Goal: Task Accomplishment & Management: Manage account settings

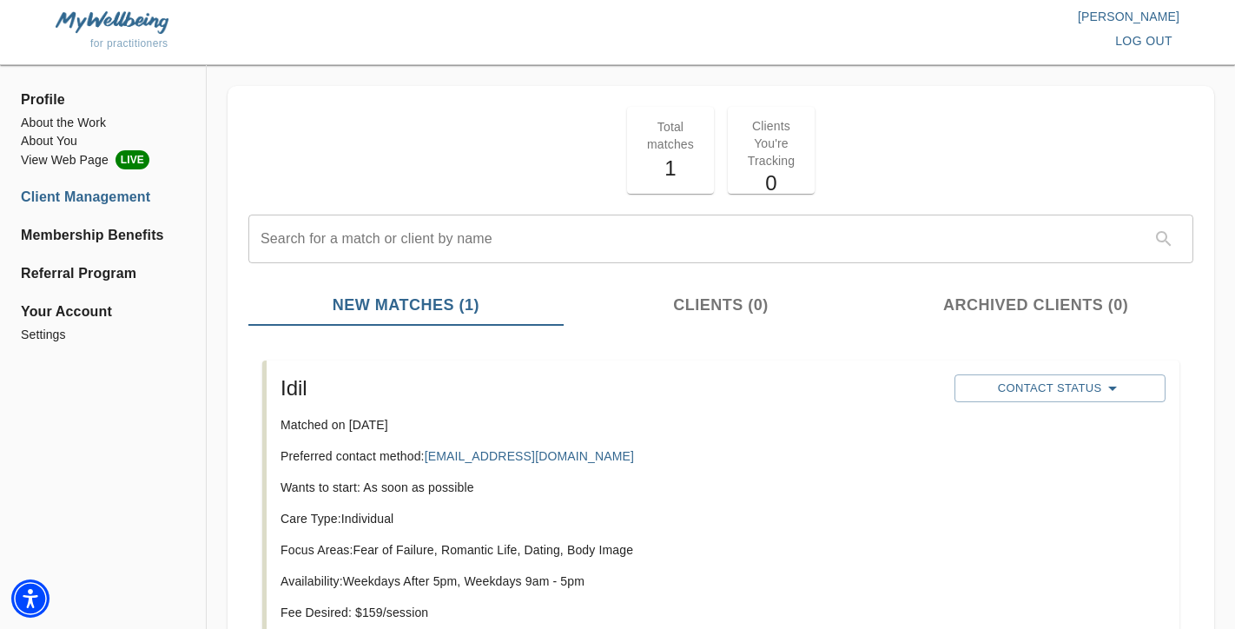
scroll to position [143, 0]
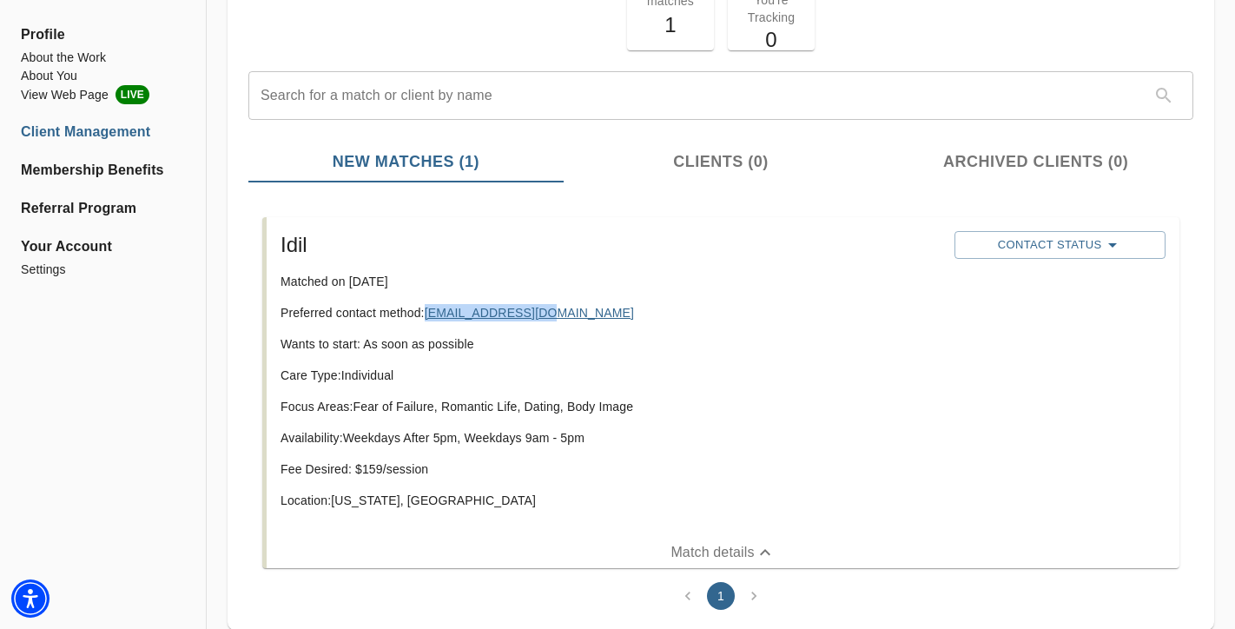
copy link "[EMAIL_ADDRESS][DOMAIN_NAME]"
drag, startPoint x: 471, startPoint y: 306, endPoint x: 240, endPoint y: 3, distance: 381.1
click at [0, 0] on div "Profile About the Work About You View Web Page LIVE Client Management Membershi…" at bounding box center [617, 300] width 1235 height 757
click at [1087, 254] on span "Contact Status" at bounding box center [1060, 244] width 194 height 21
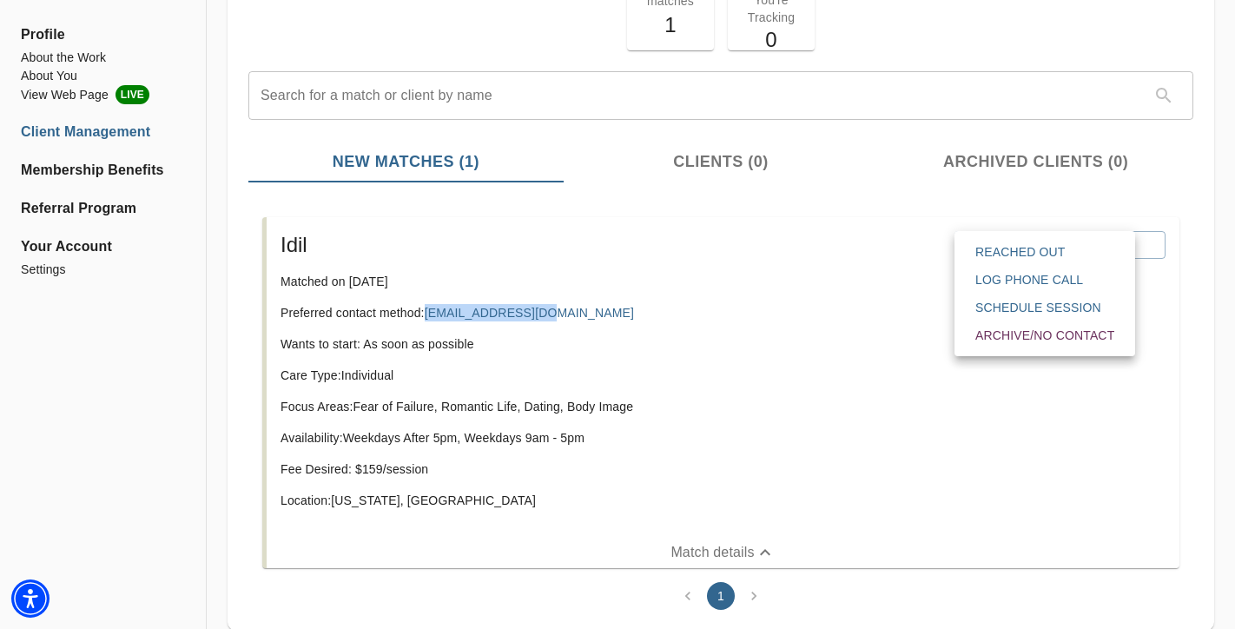
click at [1070, 308] on span "Schedule session" at bounding box center [1044, 307] width 139 height 17
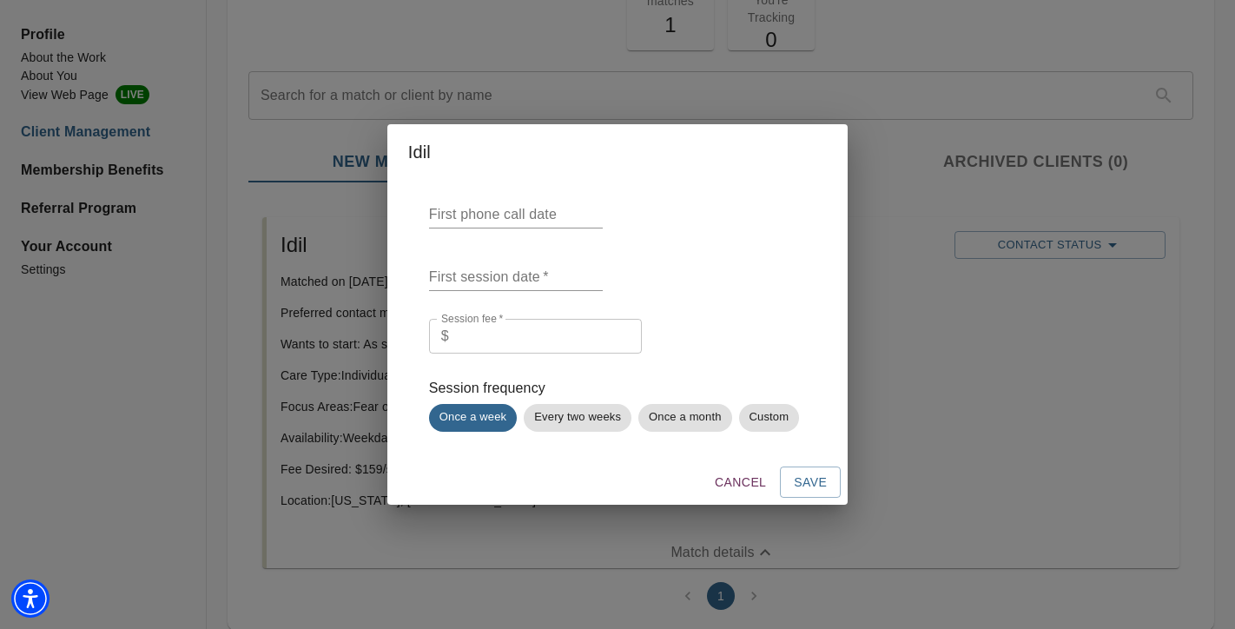
click at [756, 487] on span "Cancel" at bounding box center [739, 482] width 51 height 22
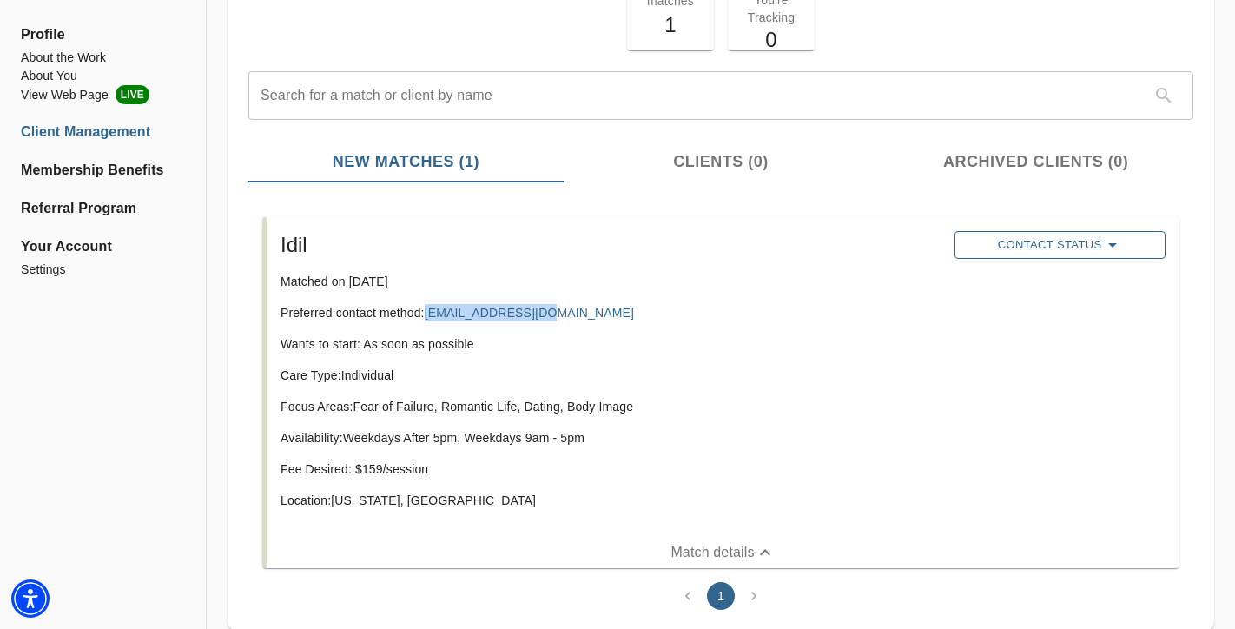
click at [1049, 247] on span "Contact Status" at bounding box center [1060, 244] width 194 height 21
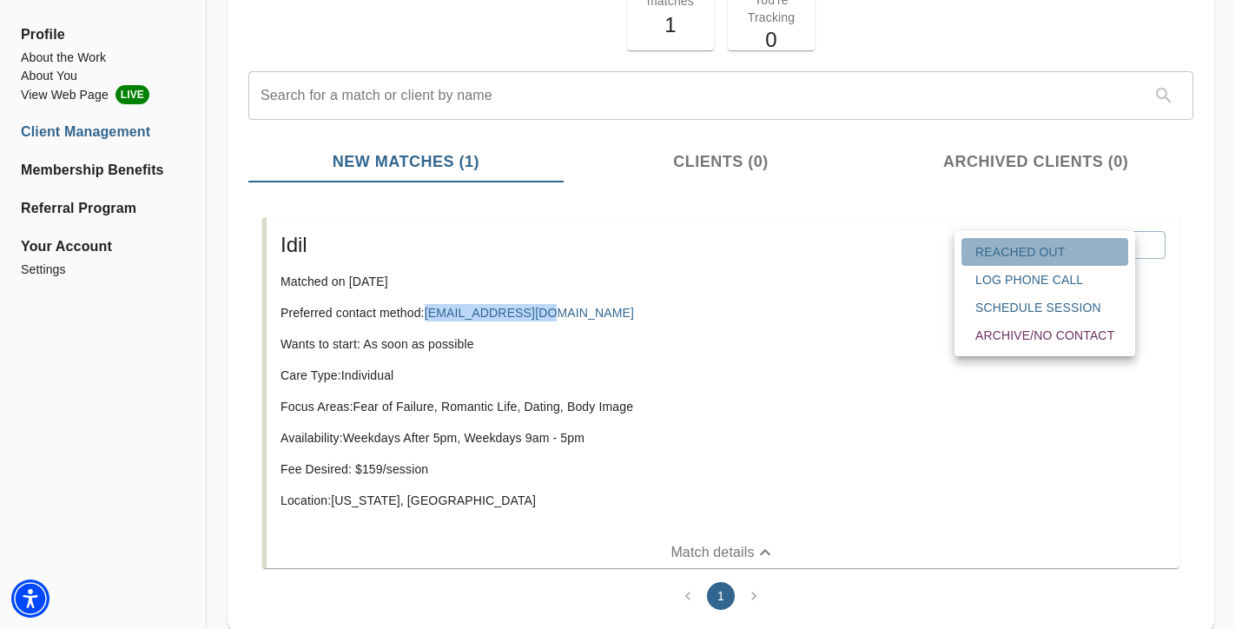
click at [1053, 254] on span "Reached Out" at bounding box center [1044, 251] width 139 height 17
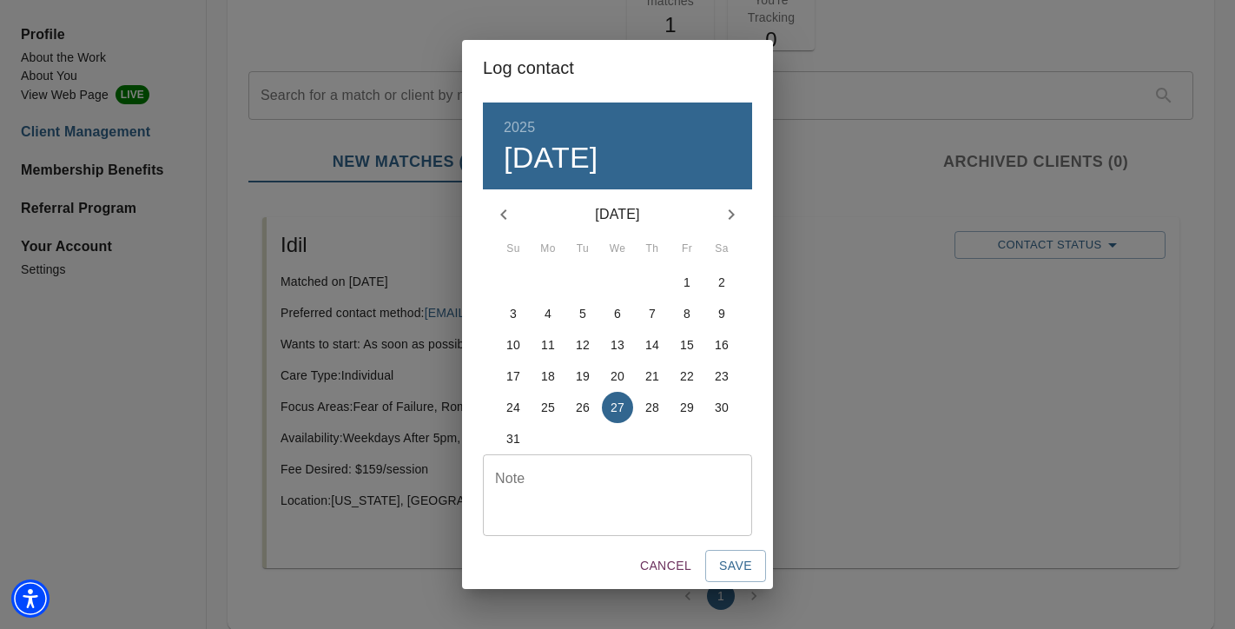
click at [665, 509] on textarea at bounding box center [617, 495] width 245 height 49
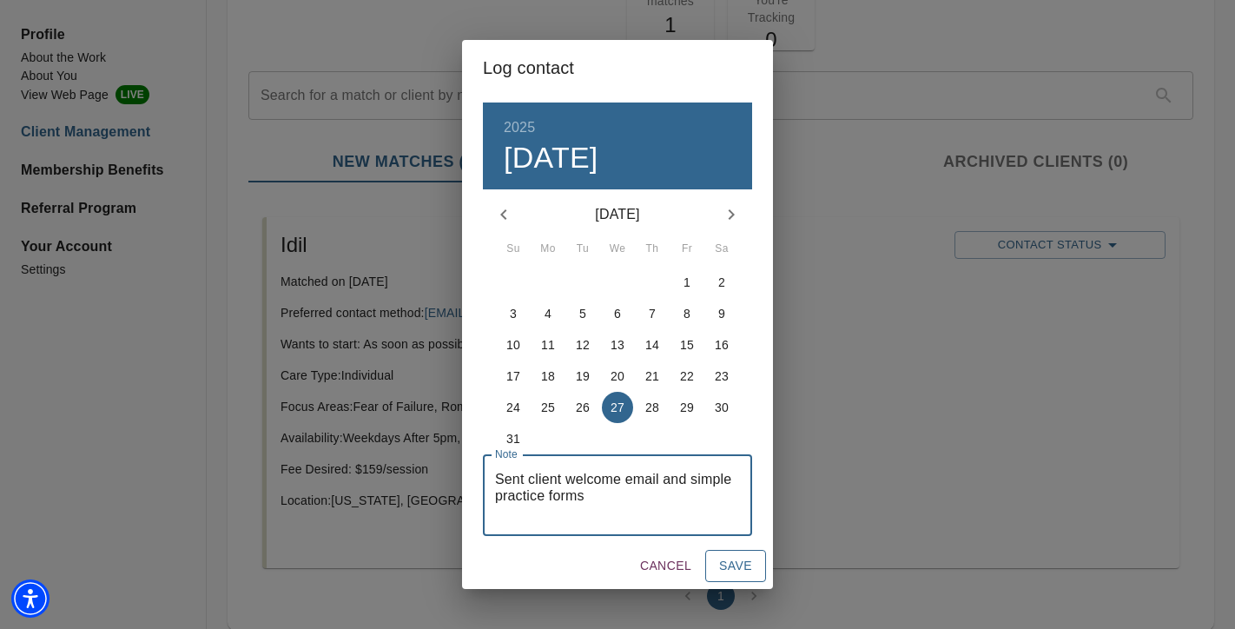
type textarea "Sent client welcome email and simple practice forms"
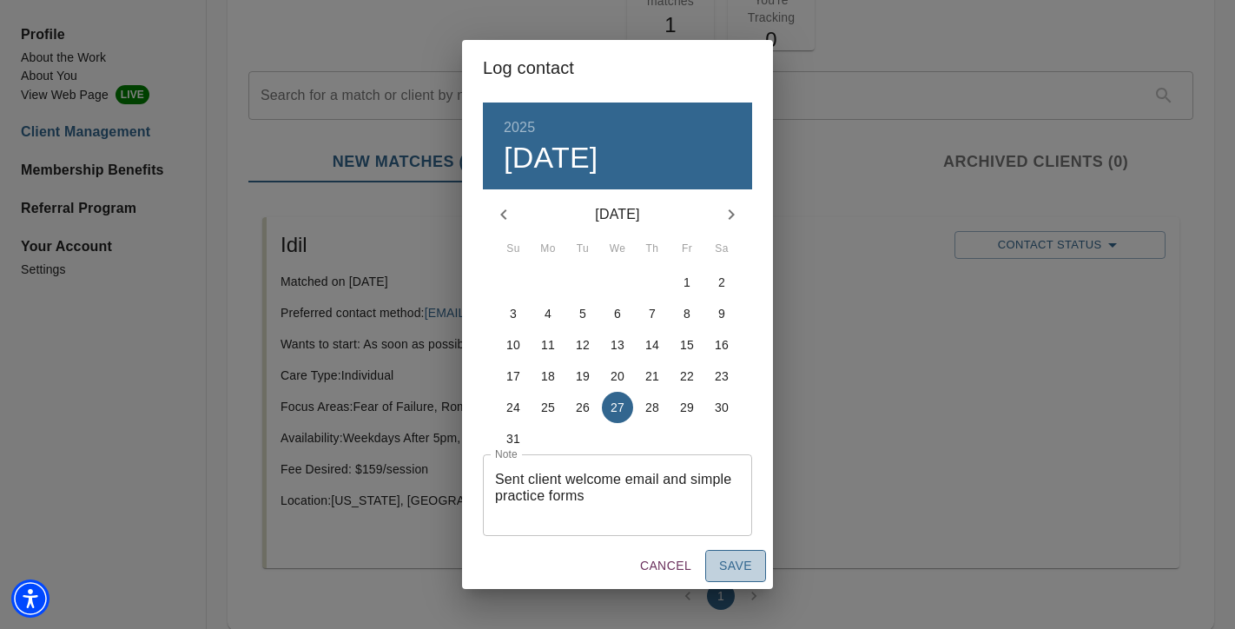
click at [734, 570] on span "Save" at bounding box center [735, 566] width 33 height 22
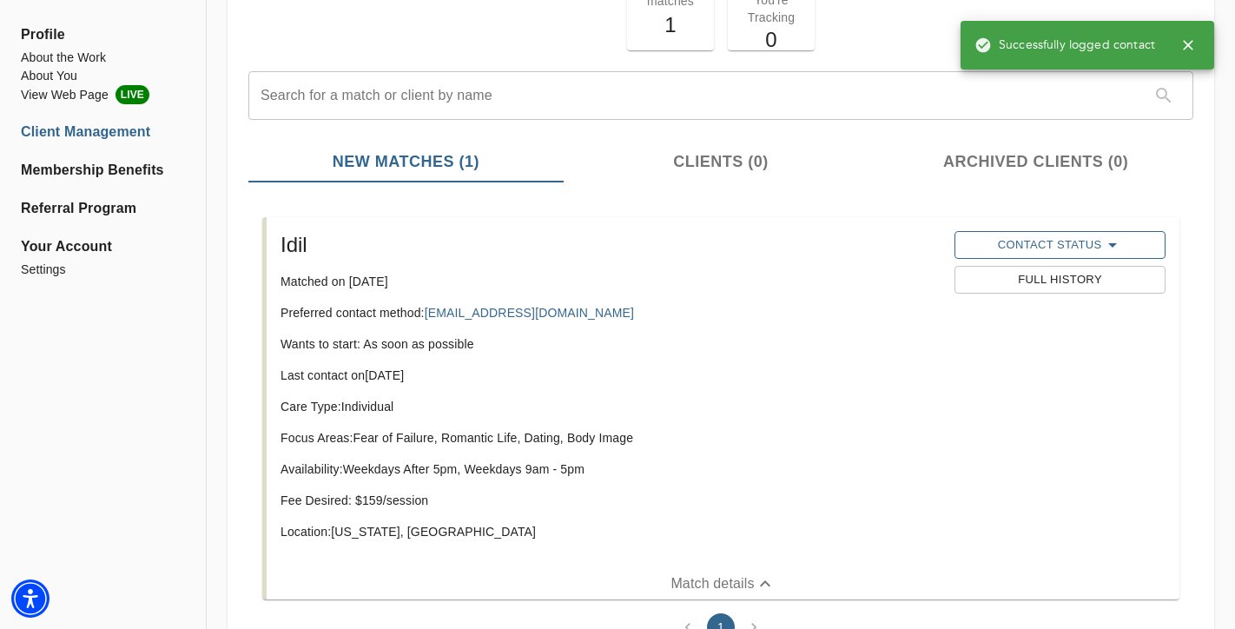
click at [1102, 248] on icon "button" at bounding box center [1112, 244] width 21 height 21
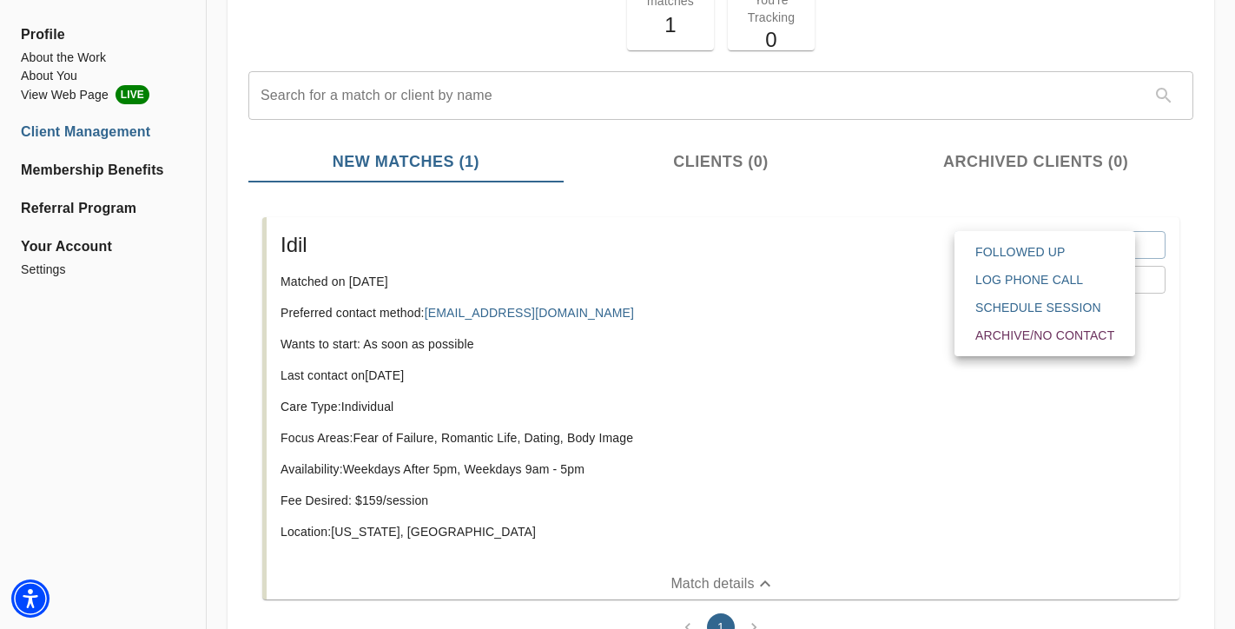
click at [909, 309] on div at bounding box center [617, 314] width 1235 height 629
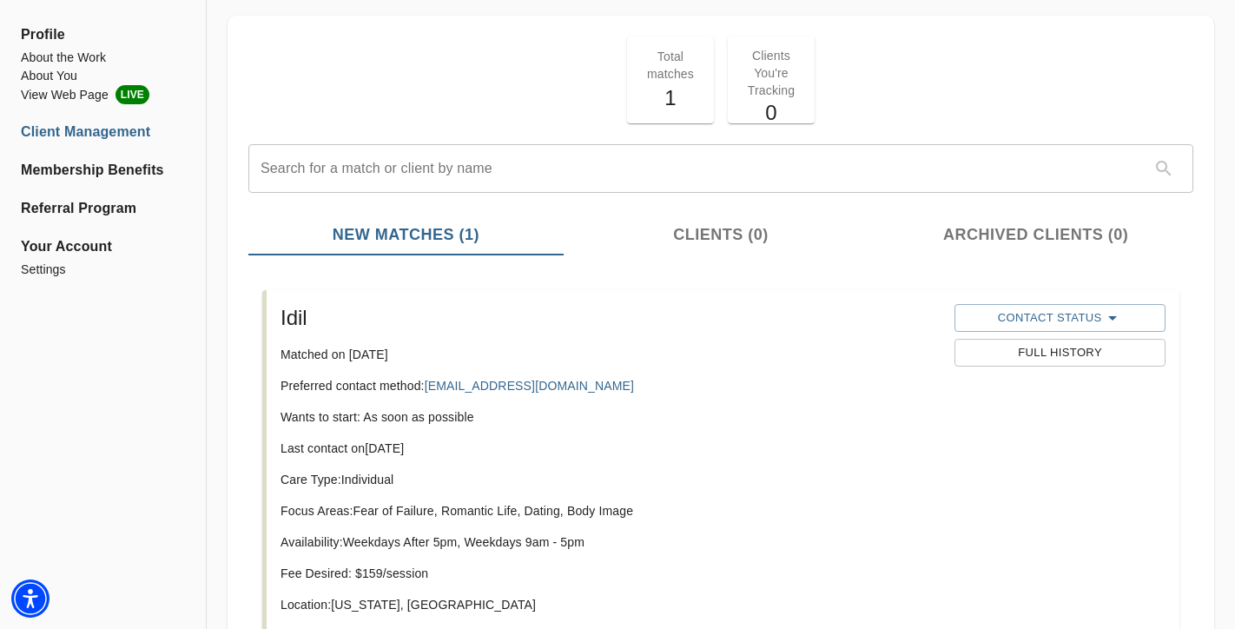
scroll to position [48, 0]
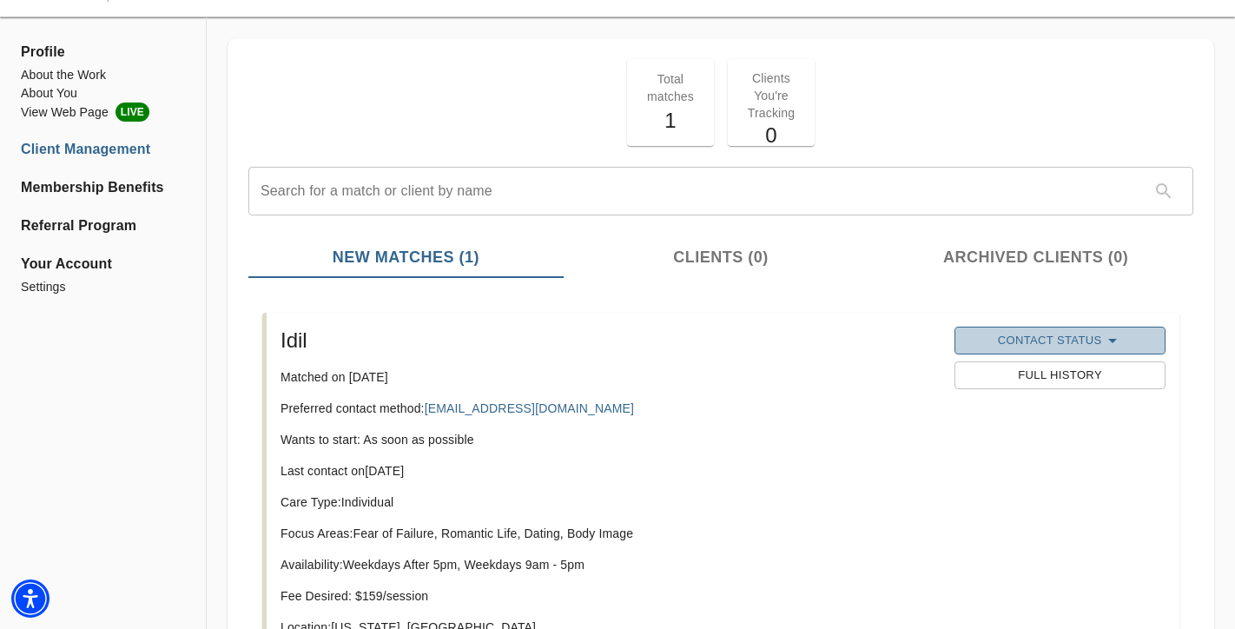
click at [990, 337] on span "Contact Status" at bounding box center [1060, 340] width 194 height 21
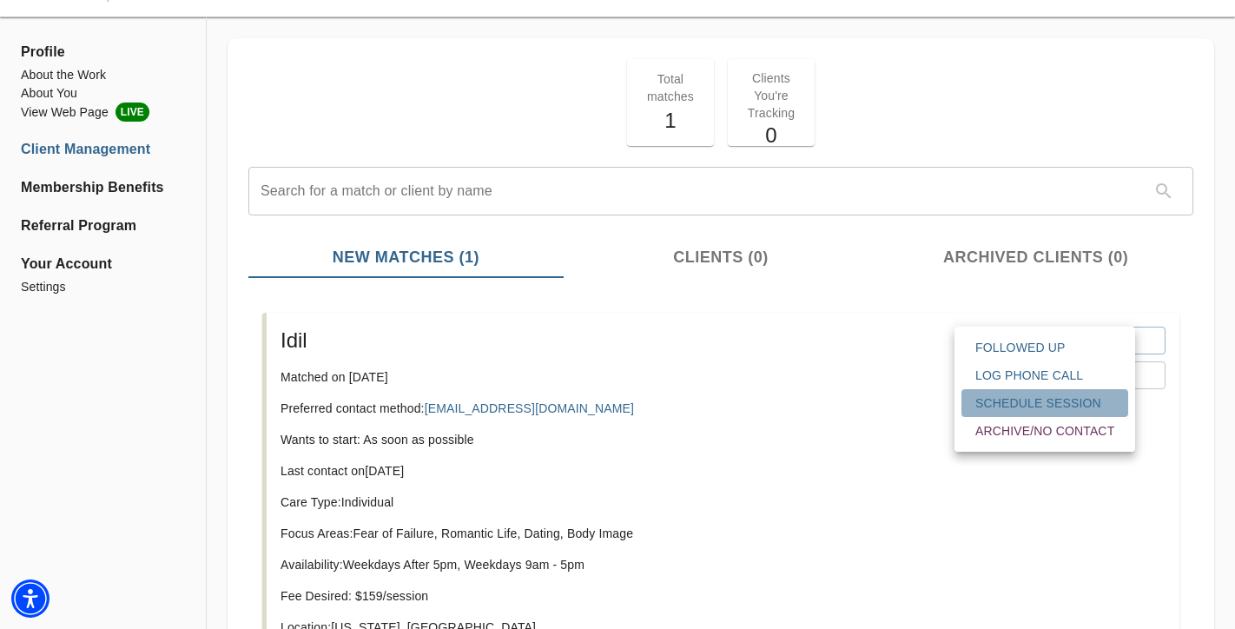
click at [1009, 403] on span "Schedule session" at bounding box center [1044, 402] width 139 height 17
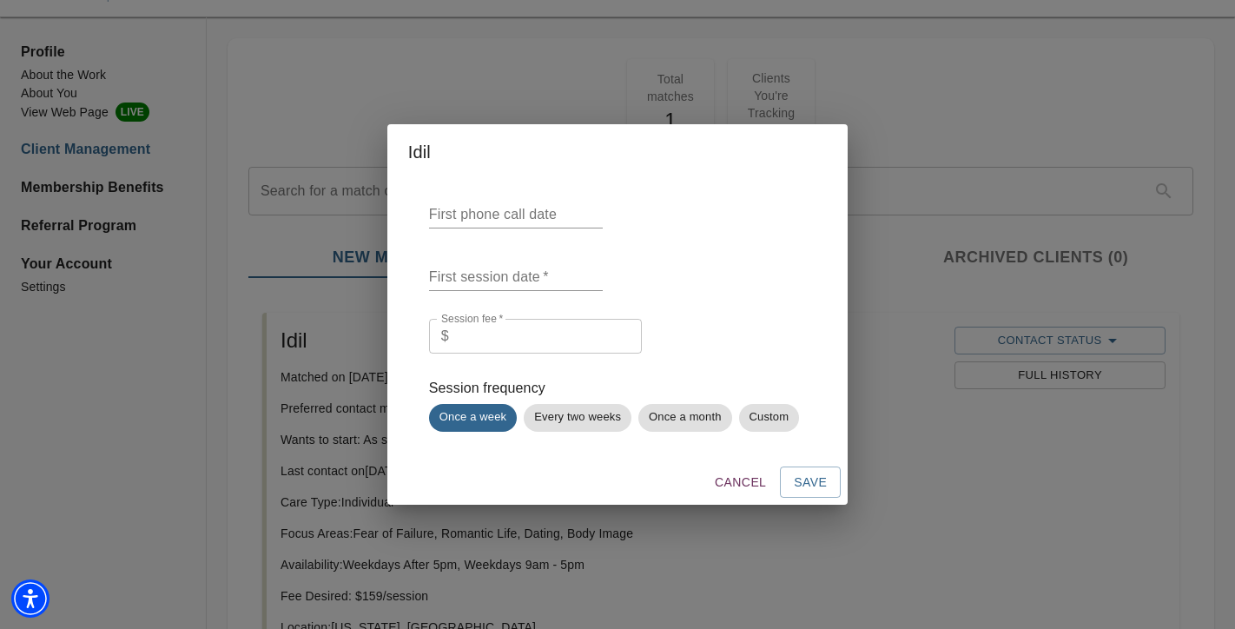
click at [544, 228] on div "First phone call date First session date   * Session fee   * $ Session fee * Se…" at bounding box center [617, 320] width 460 height 280
click at [544, 219] on input "text" at bounding box center [516, 215] width 174 height 28
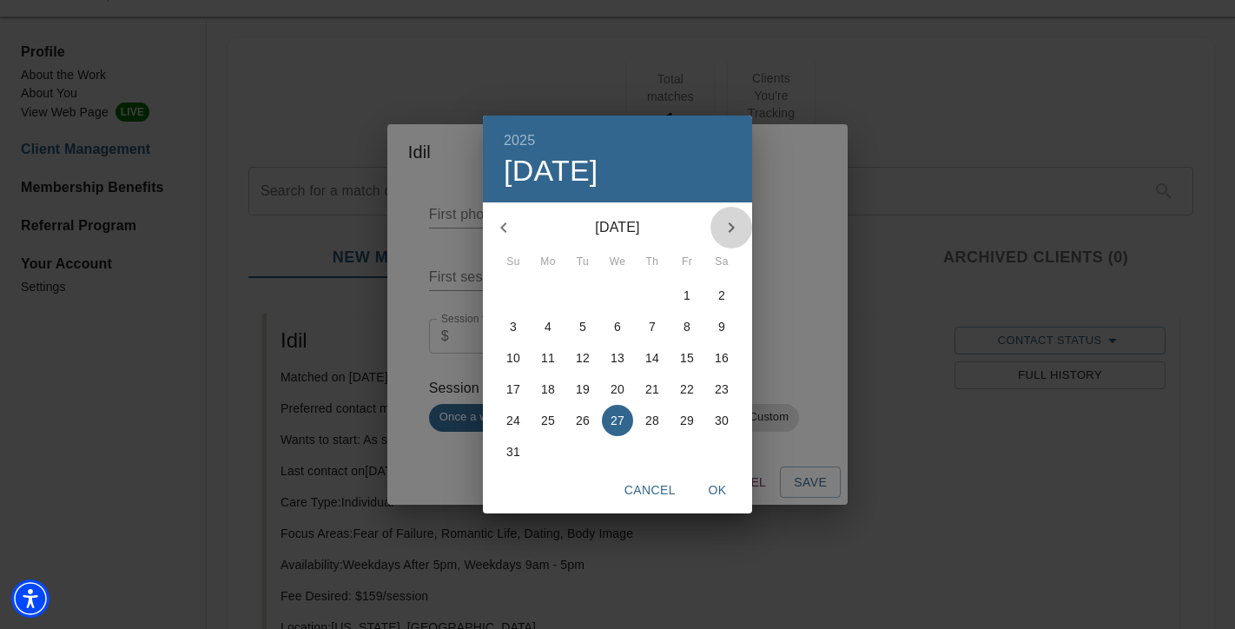
click at [729, 226] on icon "button" at bounding box center [731, 227] width 21 height 21
click at [576, 297] on span "2" at bounding box center [582, 294] width 31 height 17
type input "[DATE]"
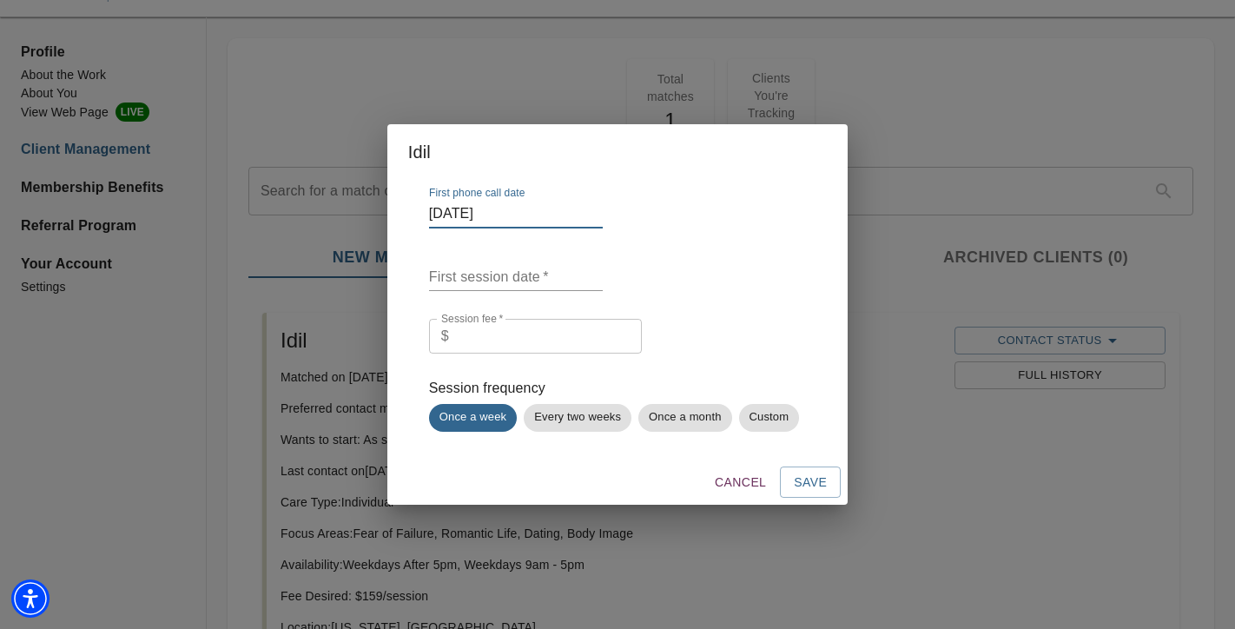
click at [527, 274] on input "text" at bounding box center [516, 277] width 174 height 28
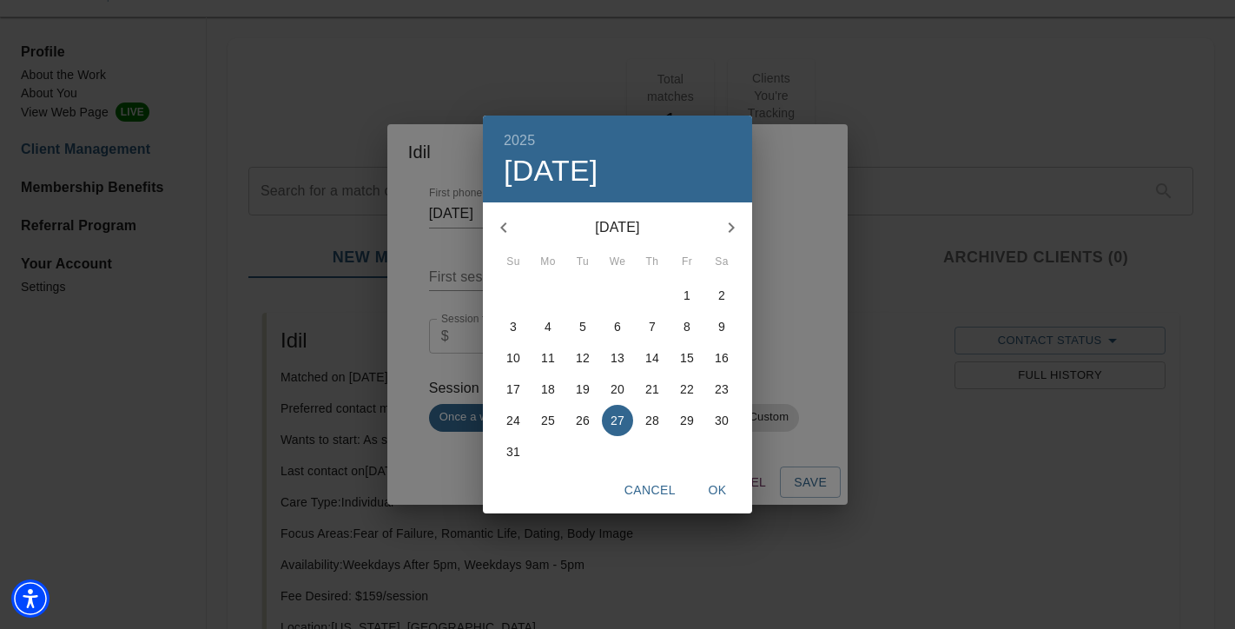
click at [722, 227] on icon "button" at bounding box center [731, 227] width 21 height 21
click at [585, 292] on p "2" at bounding box center [582, 294] width 7 height 17
type input "[DATE]"
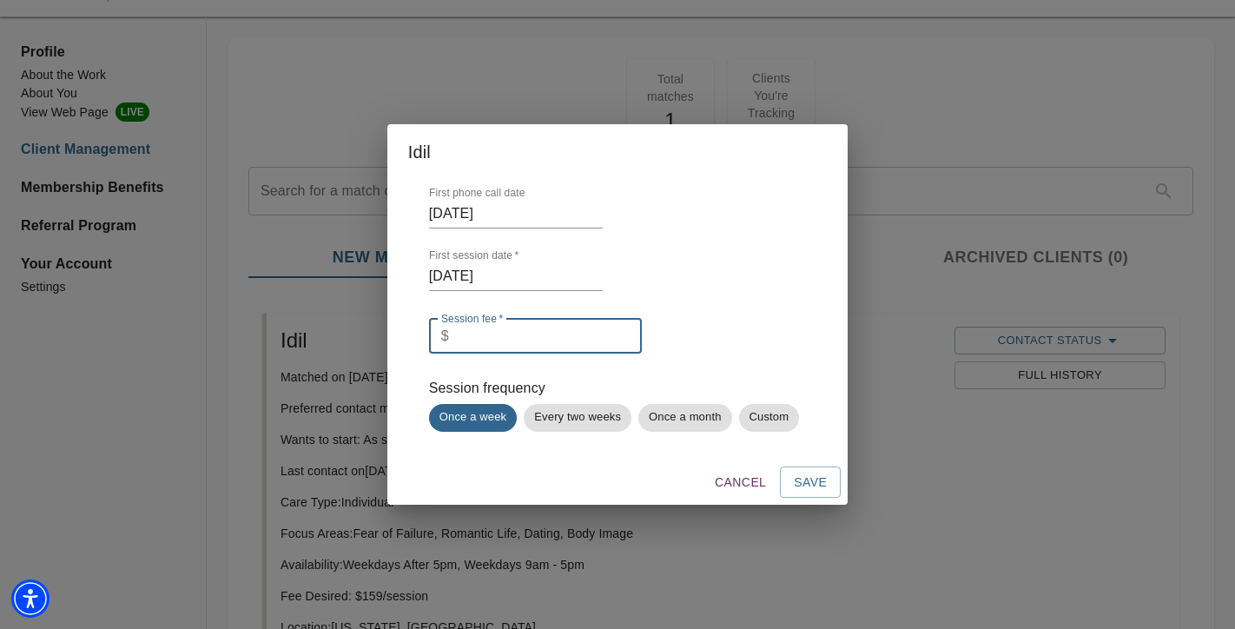
click at [568, 336] on input "number" at bounding box center [549, 336] width 186 height 35
type input "0"
click at [740, 478] on span "Cancel" at bounding box center [739, 482] width 51 height 22
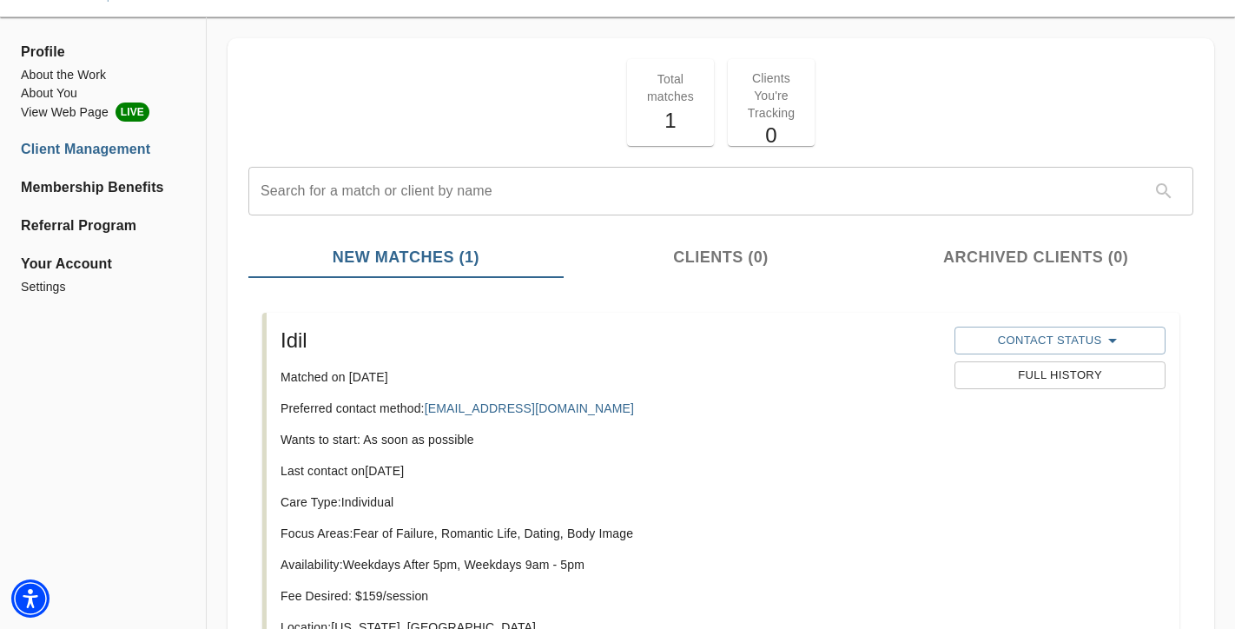
scroll to position [0, 0]
